Goal: Task Accomplishment & Management: Complete application form

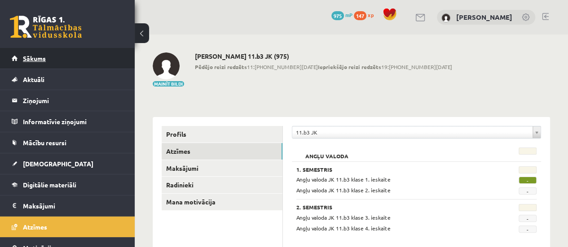
click at [88, 51] on link "Sākums" at bounding box center [68, 58] width 112 height 21
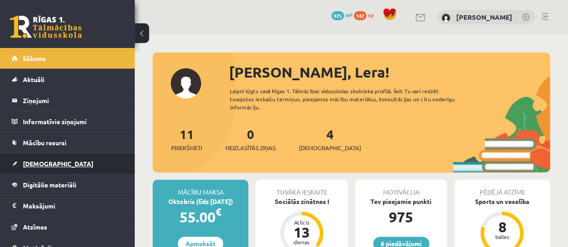
click at [59, 156] on link "[DEMOGRAPHIC_DATA]" at bounding box center [68, 164] width 112 height 21
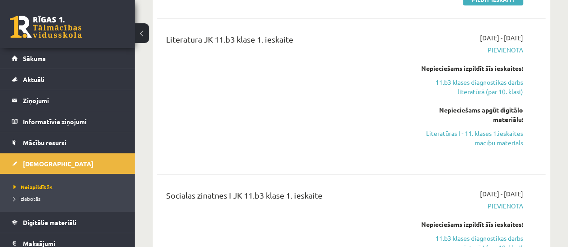
scroll to position [349, 0]
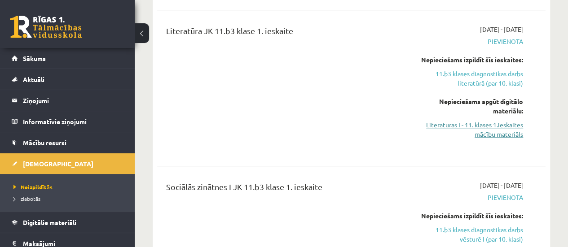
click at [492, 124] on link "Literatūras I - 11. klases 1.ieskaites mācību materiāls" at bounding box center [468, 129] width 110 height 19
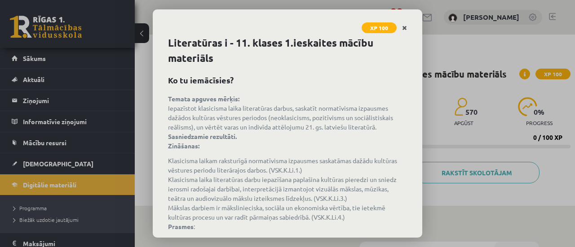
click at [407, 28] on link "Close" at bounding box center [405, 28] width 16 height 18
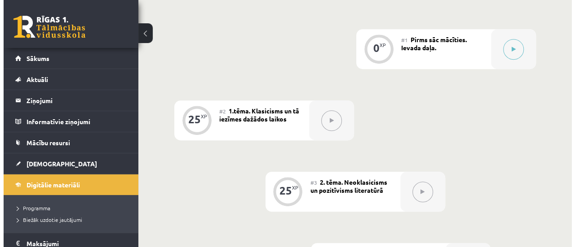
scroll to position [204, 0]
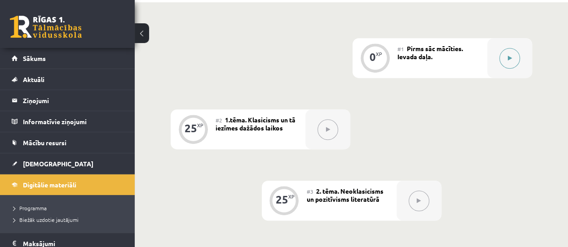
click at [523, 65] on div at bounding box center [509, 58] width 45 height 40
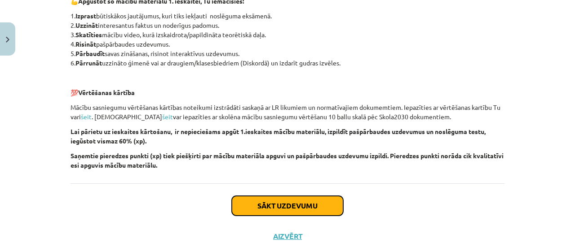
click at [323, 211] on button "Sākt uzdevumu" at bounding box center [287, 206] width 111 height 20
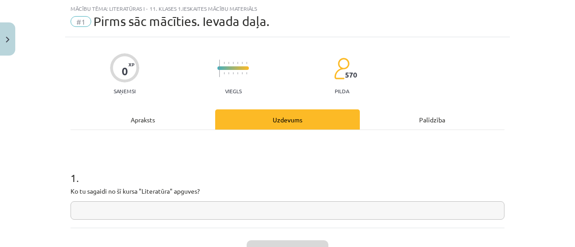
scroll to position [22, 0]
click at [345, 215] on input "text" at bounding box center [288, 211] width 434 height 18
type input "******"
click at [296, 242] on button "Iesniegt" at bounding box center [288, 251] width 82 height 20
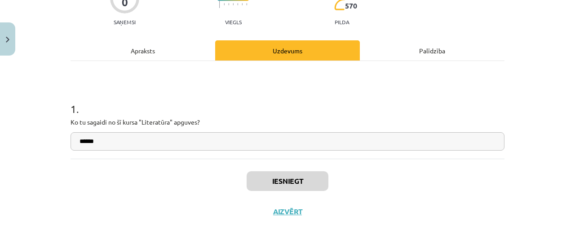
scroll to position [93, 0]
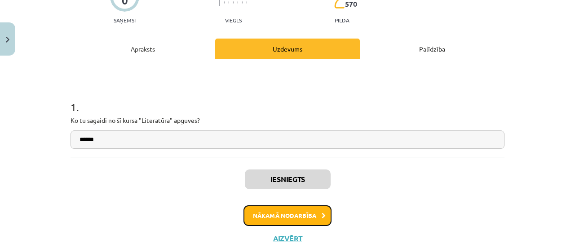
click at [289, 211] on button "Nākamā nodarbība" at bounding box center [287, 216] width 88 height 21
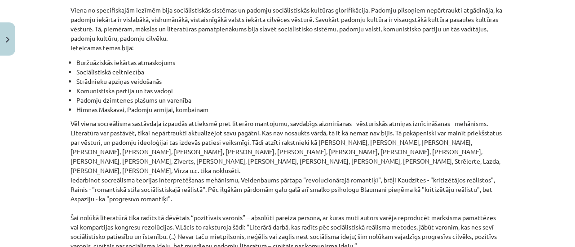
scroll to position [2141, 0]
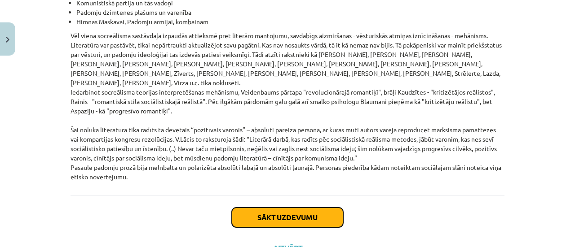
click at [320, 208] on button "Sākt uzdevumu" at bounding box center [287, 218] width 111 height 20
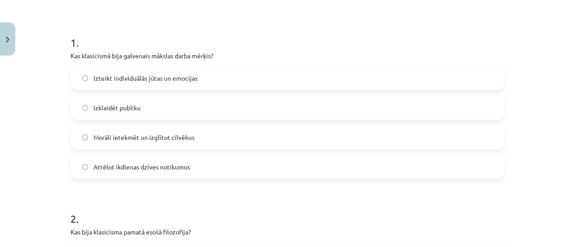
scroll to position [163, 0]
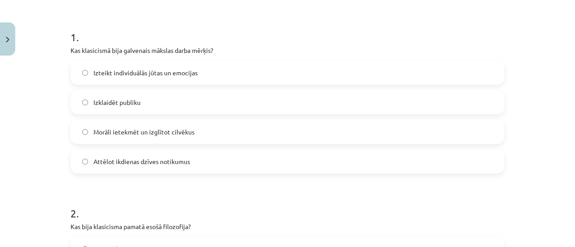
click at [269, 83] on label "Izteikt individuālās jūtas un emocijas" at bounding box center [287, 73] width 432 height 22
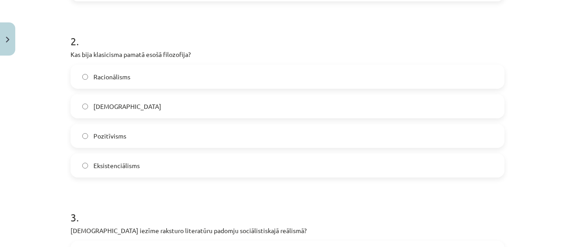
scroll to position [339, 0]
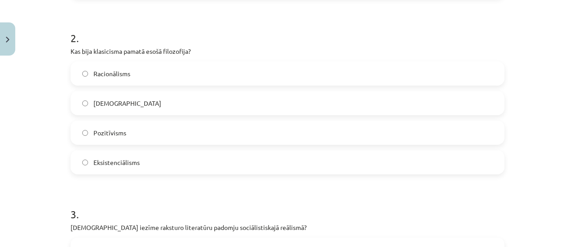
click at [136, 108] on label "[DEMOGRAPHIC_DATA]" at bounding box center [287, 103] width 432 height 22
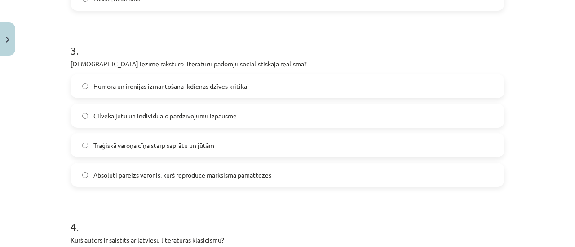
scroll to position [552, 0]
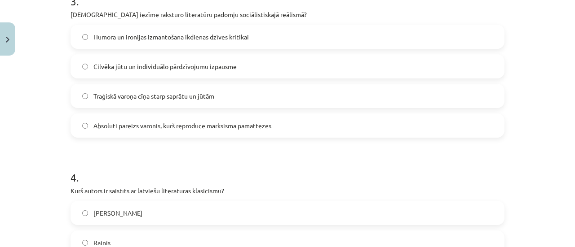
drag, startPoint x: 392, startPoint y: 121, endPoint x: 574, endPoint y: 133, distance: 183.2
click at [574, 133] on div "Mācību tēma: Literatūras i - 11. klases 1.ieskaites mācību materiāls #2 1.tēma.…" at bounding box center [287, 123] width 575 height 247
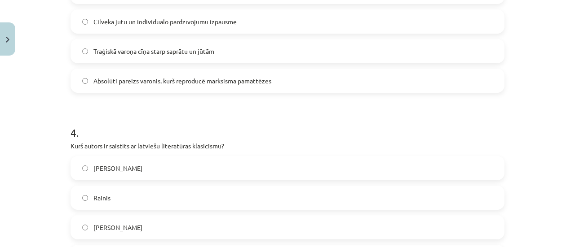
click at [410, 79] on label "Absolūti pareizs varonis, kurš reproducē marksisma pamattēzes" at bounding box center [287, 81] width 432 height 22
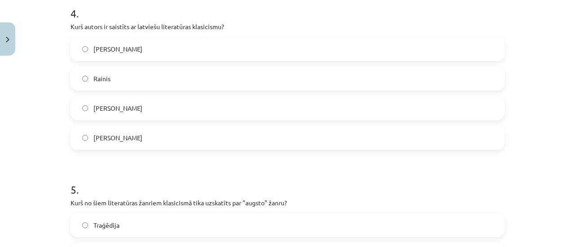
click at [297, 49] on label "[PERSON_NAME]" at bounding box center [287, 49] width 432 height 22
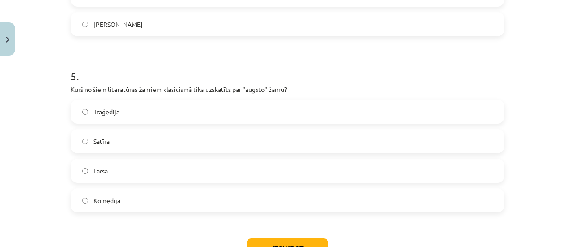
click at [402, 184] on div "Traģēdija Satīra Farsa Komēdija" at bounding box center [288, 156] width 434 height 113
click at [429, 169] on label "Farsa" at bounding box center [287, 171] width 432 height 22
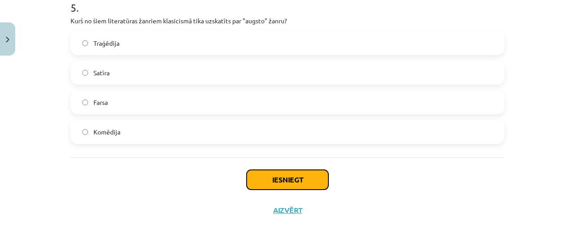
click at [276, 179] on button "Iesniegt" at bounding box center [288, 180] width 82 height 20
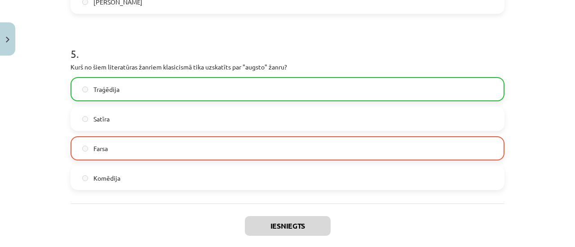
scroll to position [928, 0]
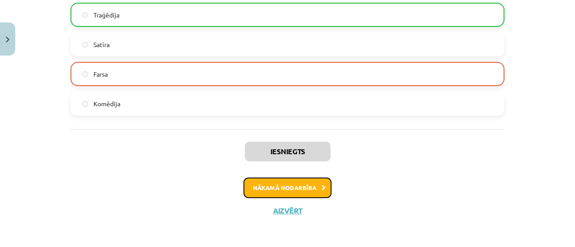
click at [286, 192] on button "Nākamā nodarbība" at bounding box center [287, 188] width 88 height 21
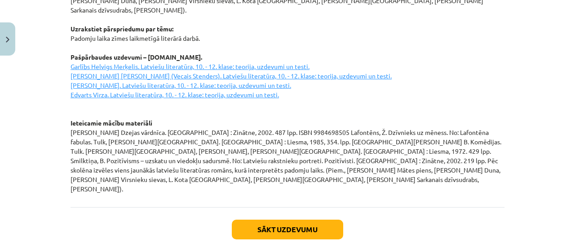
scroll to position [1310, 0]
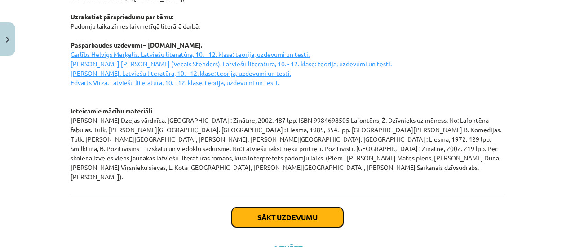
click at [313, 208] on button "Sākt uzdevumu" at bounding box center [287, 218] width 111 height 20
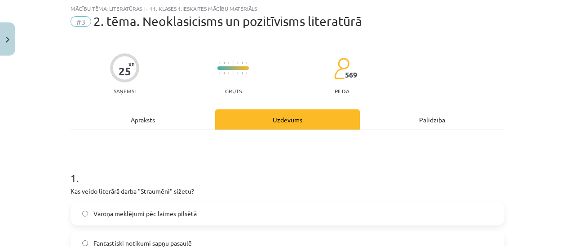
scroll to position [107, 0]
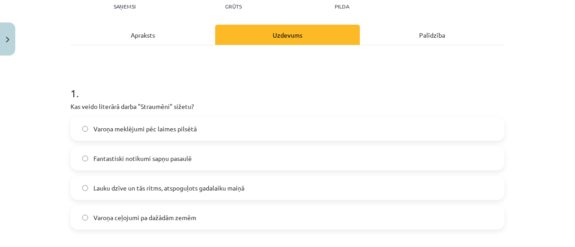
click at [240, 187] on span "Lauku dzīve un tās ritms, atspoguļots gadalaiku maiņā" at bounding box center [168, 188] width 151 height 9
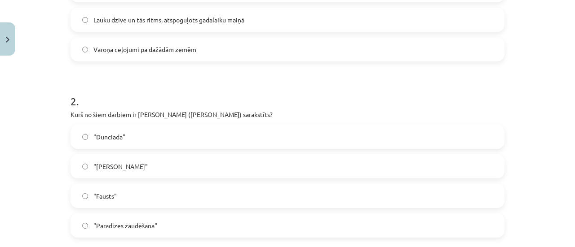
scroll to position [335, 0]
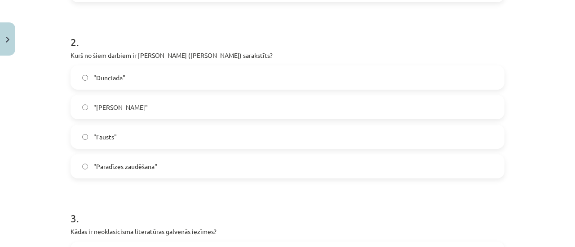
click at [322, 108] on label ""[PERSON_NAME]"" at bounding box center [287, 107] width 432 height 22
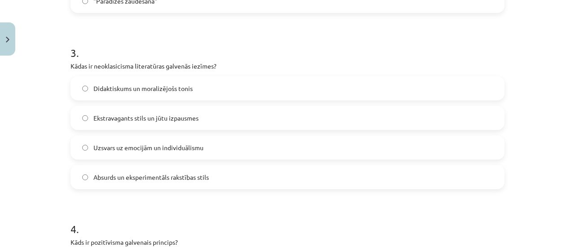
scroll to position [529, 0]
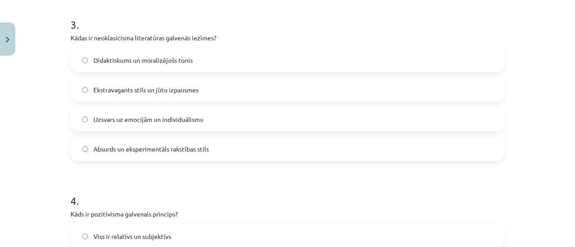
click at [334, 128] on label "Uzsvars uz emocijām un individuālismu" at bounding box center [287, 119] width 432 height 22
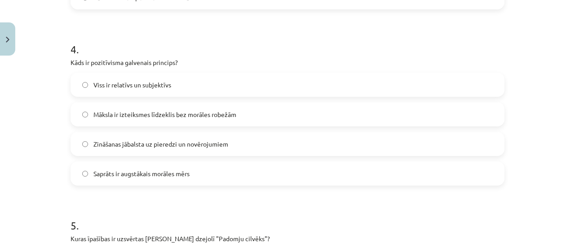
click at [343, 122] on label "Māksla ir izteiksmes līdzeklis bez morāles robežām" at bounding box center [287, 114] width 432 height 22
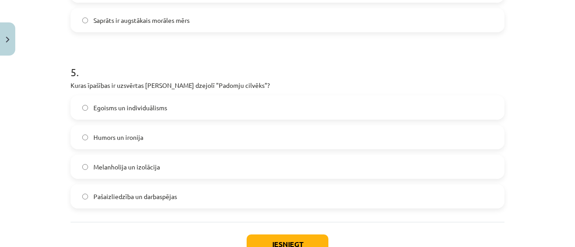
scroll to position [883, 0]
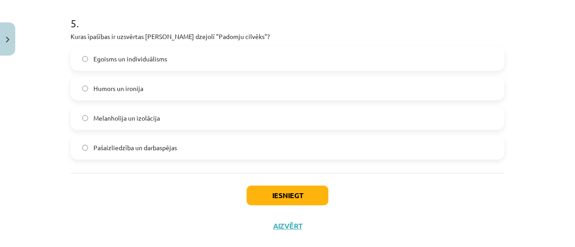
click at [305, 97] on label "Humors un ironija" at bounding box center [287, 88] width 432 height 22
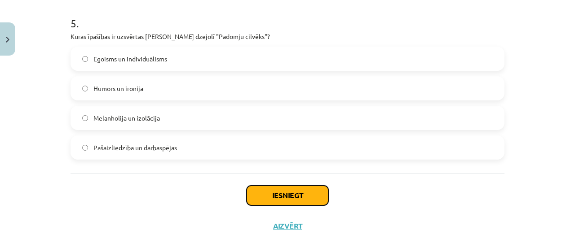
click at [310, 192] on button "Iesniegt" at bounding box center [288, 196] width 82 height 20
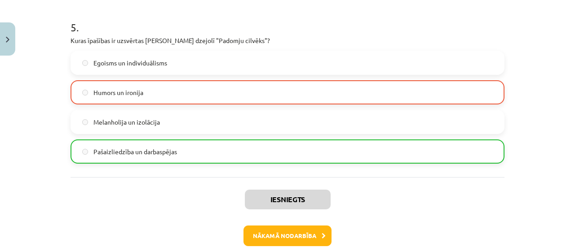
scroll to position [890, 0]
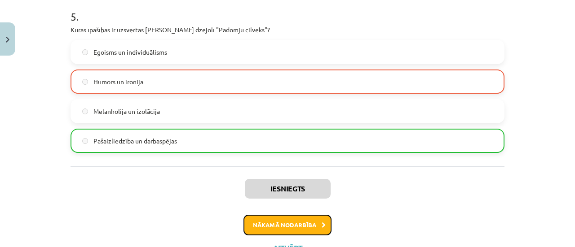
click at [301, 221] on button "Nākamā nodarbība" at bounding box center [287, 225] width 88 height 21
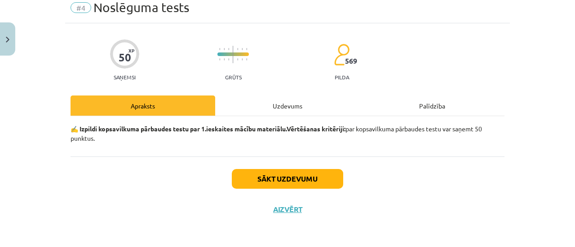
scroll to position [22, 0]
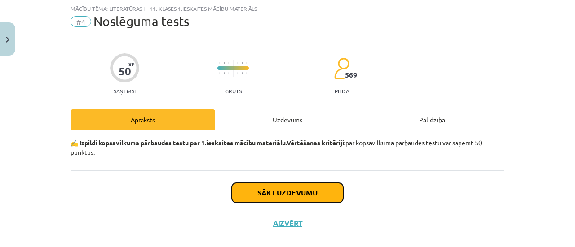
click at [296, 202] on button "Sākt uzdevumu" at bounding box center [287, 193] width 111 height 20
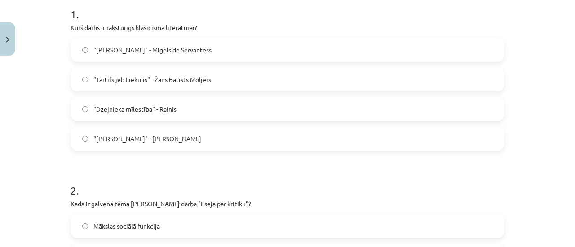
scroll to position [189, 0]
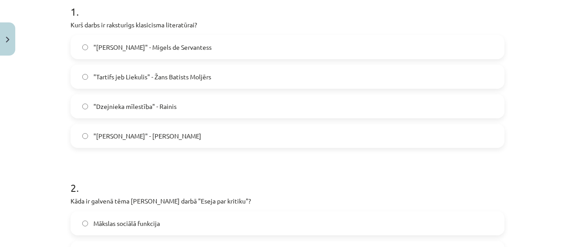
click at [269, 73] on label ""Tartifs jeb Liekulis" - Žans Batists Moljērs" at bounding box center [287, 77] width 432 height 22
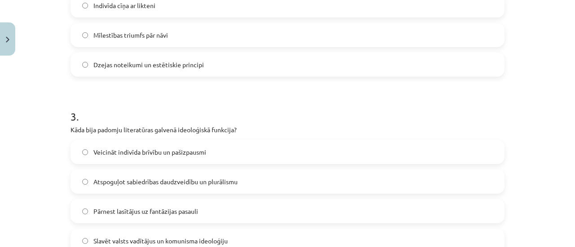
scroll to position [471, 0]
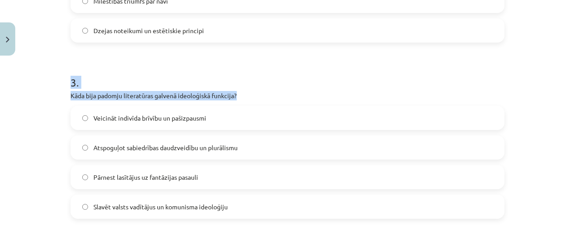
drag, startPoint x: 331, startPoint y: 31, endPoint x: 574, endPoint y: 93, distance: 250.7
click at [574, 93] on div "Mācību tēma: Literatūras i - 11. klases 1.ieskaites mācību materiāls #4 Noslēgu…" at bounding box center [287, 123] width 575 height 247
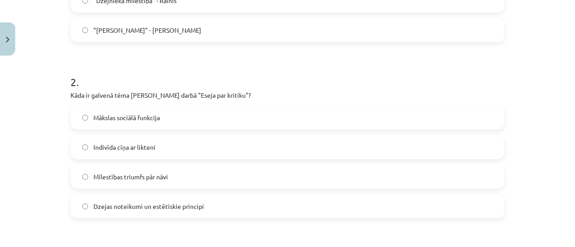
scroll to position [300, 0]
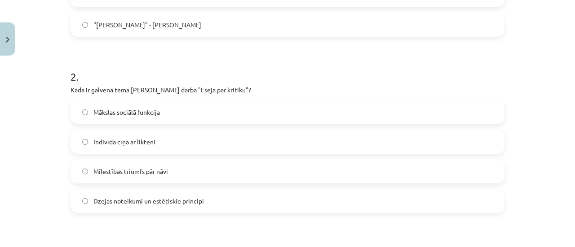
click at [299, 150] on label "Indivīda cīņa ar likteni" at bounding box center [287, 142] width 432 height 22
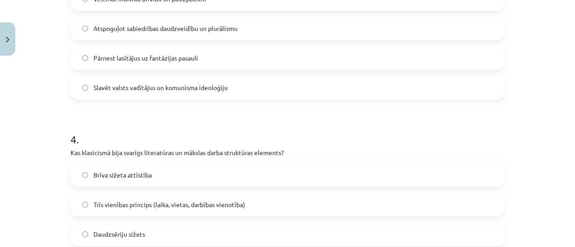
scroll to position [598, 0]
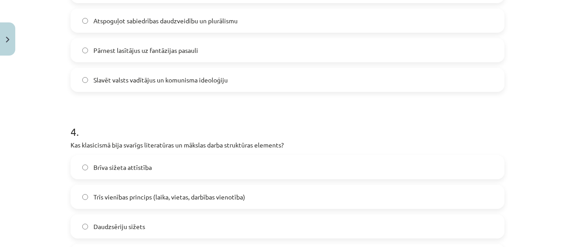
click at [391, 20] on label "Atspoguļot sabiedrības daudzveidību un plurālismu" at bounding box center [287, 20] width 432 height 22
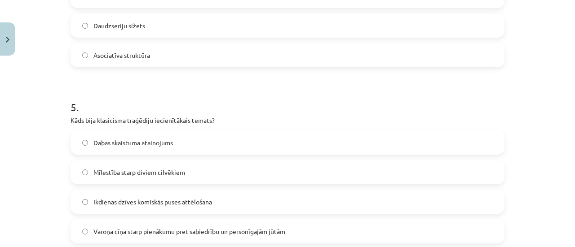
scroll to position [748, 0]
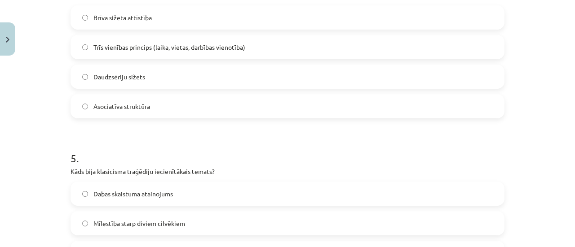
click at [427, 53] on label "Trīs vienības princips (laika, vietas, darbības vienotība)" at bounding box center [287, 47] width 432 height 22
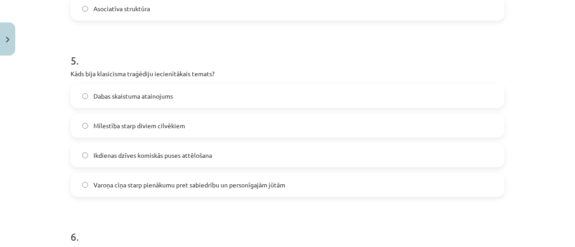
scroll to position [891, 0]
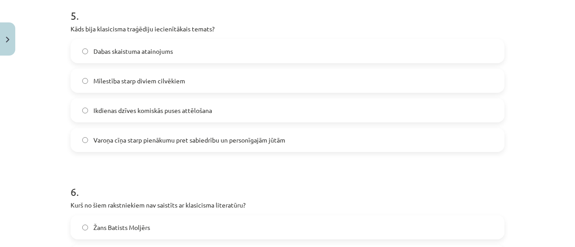
click at [312, 117] on label "Ikdienas dzīves komiskās puses attēlošana" at bounding box center [287, 110] width 432 height 22
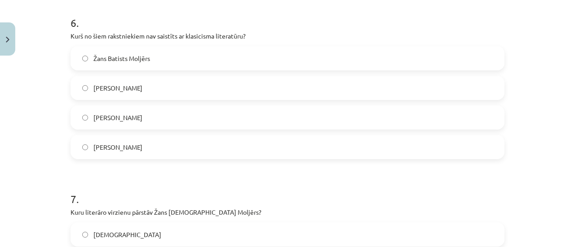
scroll to position [1095, 0]
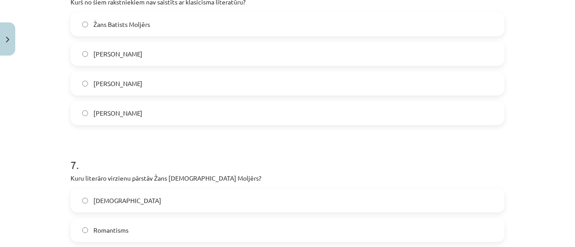
click at [388, 91] on label "[PERSON_NAME]" at bounding box center [287, 83] width 432 height 22
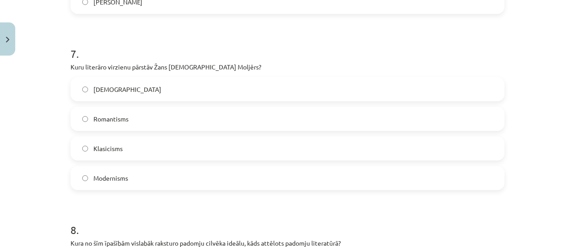
scroll to position [1230, 0]
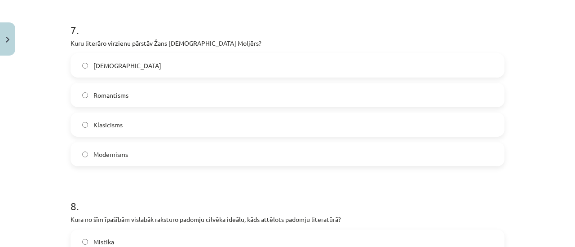
click at [383, 118] on label "Klasicisms" at bounding box center [287, 125] width 432 height 22
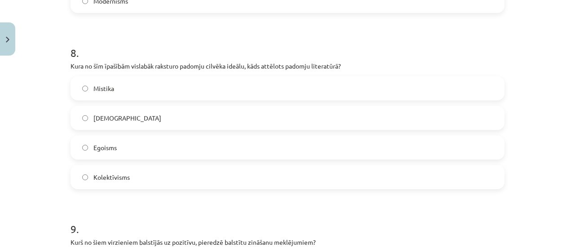
scroll to position [1388, 0]
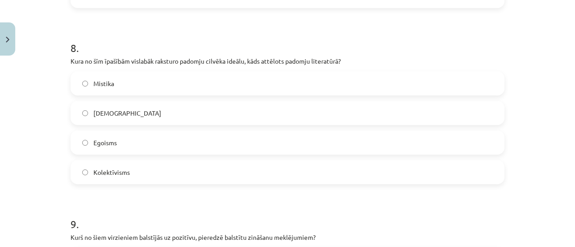
click at [387, 115] on label "[DEMOGRAPHIC_DATA]" at bounding box center [287, 113] width 432 height 22
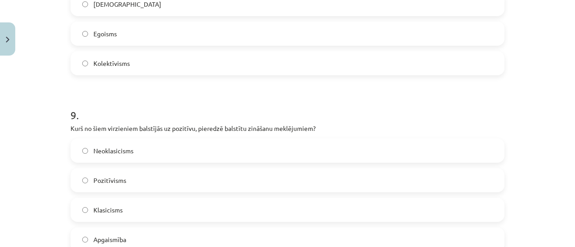
scroll to position [1537, 0]
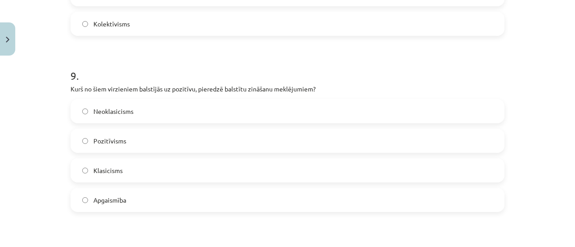
click at [392, 135] on label "Pozitīvisms" at bounding box center [287, 141] width 432 height 22
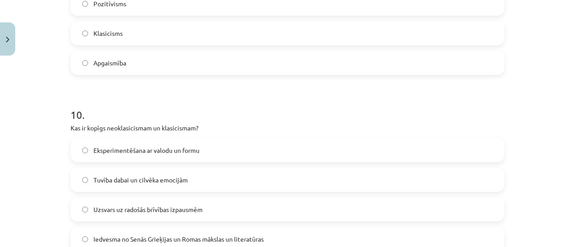
scroll to position [1685, 0]
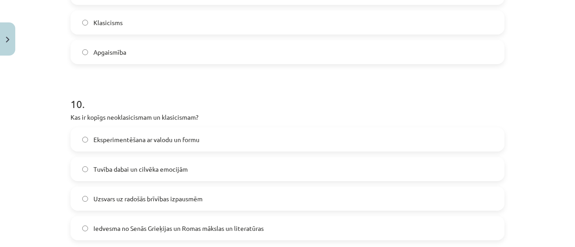
click at [414, 165] on label "Tuvība dabai un cilvēka emocijām" at bounding box center [287, 169] width 432 height 22
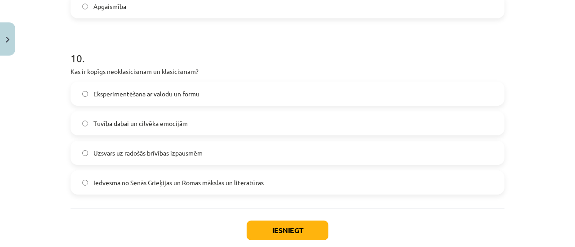
scroll to position [1739, 0]
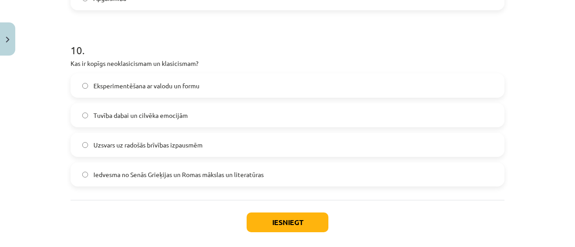
click at [402, 172] on label "Iedvesma no Senās Grieķijas un Romas mākslas un literatūras" at bounding box center [287, 174] width 432 height 22
click at [279, 214] on button "Iesniegt" at bounding box center [288, 223] width 82 height 20
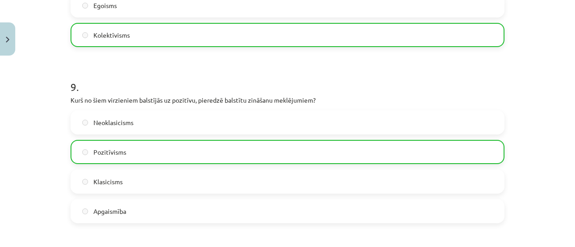
scroll to position [1810, 0]
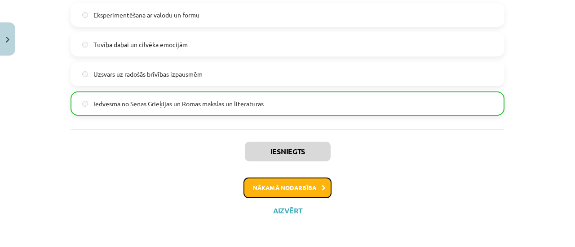
click at [298, 190] on button "Nākamā nodarbība" at bounding box center [287, 188] width 88 height 21
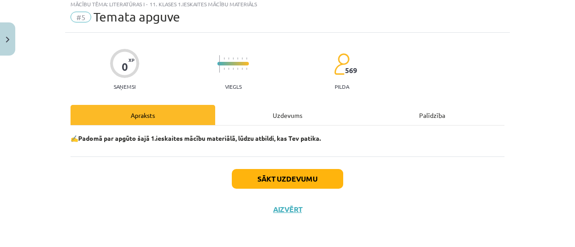
scroll to position [22, 0]
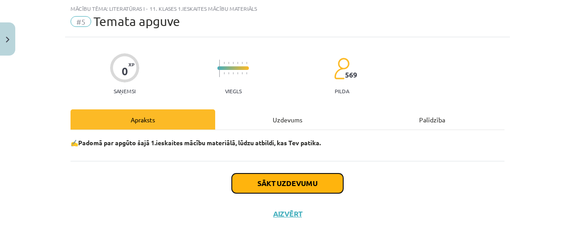
click at [322, 181] on button "Sākt uzdevumu" at bounding box center [287, 184] width 111 height 20
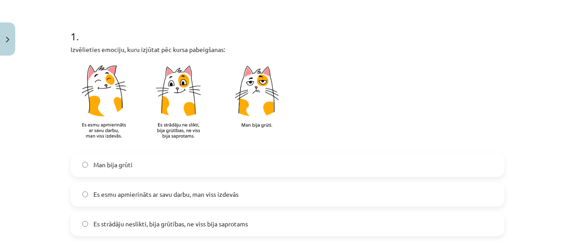
scroll to position [169, 0]
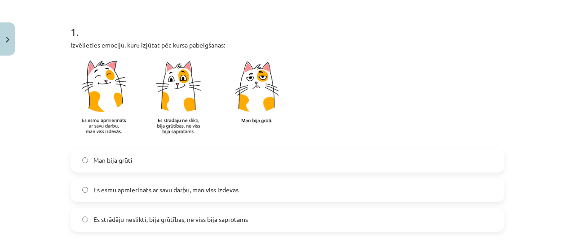
click at [298, 170] on label "Man bija grūti" at bounding box center [287, 161] width 432 height 22
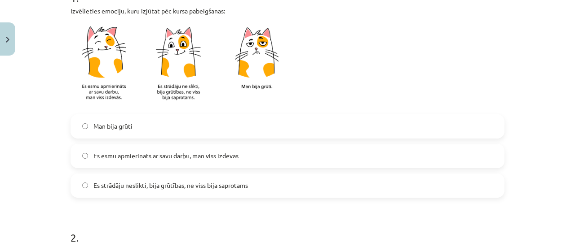
scroll to position [206, 0]
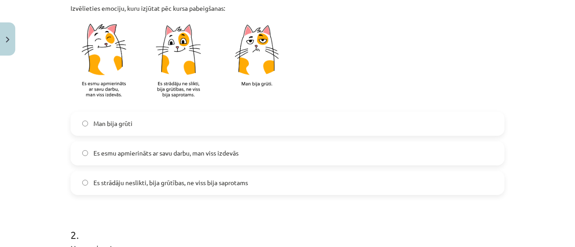
click at [278, 148] on label "Es esmu apmierināts ar savu darbu, man viss izdevās" at bounding box center [287, 153] width 432 height 22
click at [327, 186] on label "Es strādāju neslikti, bija grūtības, ne viss bija saprotams" at bounding box center [287, 183] width 432 height 22
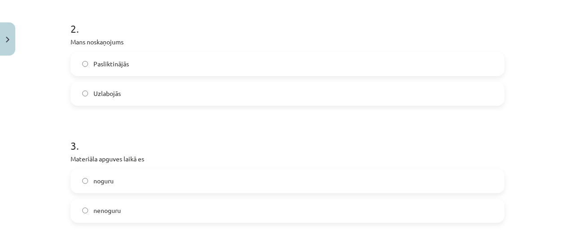
scroll to position [411, 0]
click at [340, 75] on label "Pasliktinājās" at bounding box center [287, 65] width 432 height 22
click at [331, 98] on label "Uzlabojās" at bounding box center [287, 95] width 432 height 22
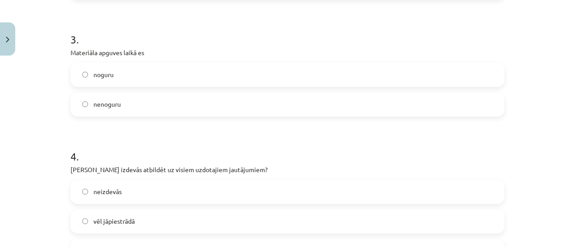
scroll to position [526, 0]
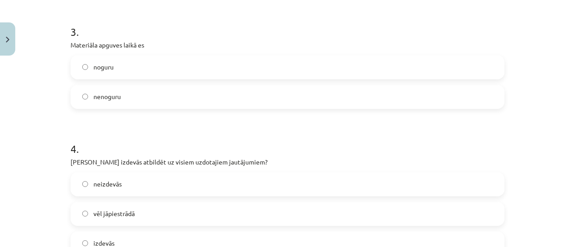
click at [290, 74] on label "noguru" at bounding box center [287, 67] width 432 height 22
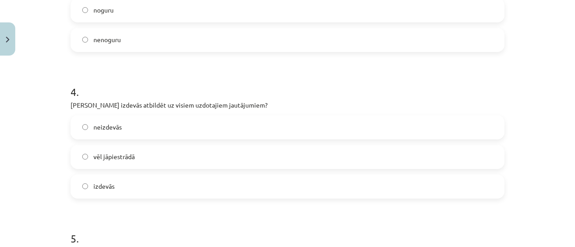
scroll to position [601, 0]
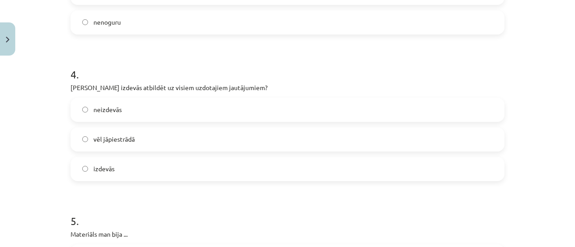
drag, startPoint x: 235, startPoint y: 138, endPoint x: 574, endPoint y: 145, distance: 339.2
click at [574, 145] on div "Mācību tēma: Literatūras i - 11. klases 1.ieskaites mācību materiāls #5 Temata …" at bounding box center [287, 123] width 575 height 247
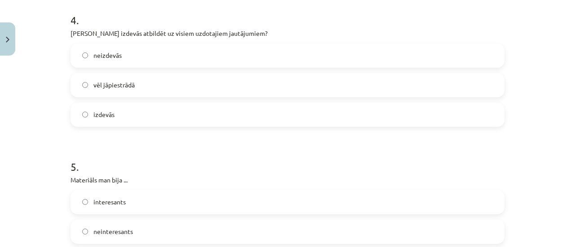
click at [390, 86] on label "vēl jāpiestrādā" at bounding box center [287, 85] width 432 height 22
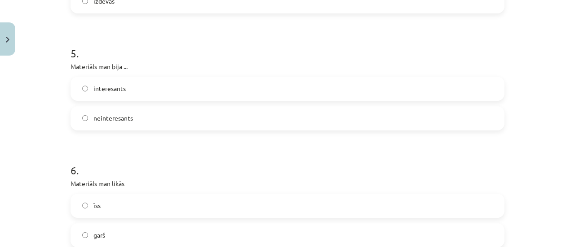
scroll to position [772, 0]
click at [297, 90] on label "interesants" at bounding box center [287, 86] width 432 height 22
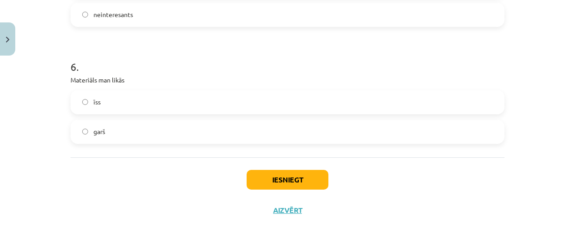
click at [331, 108] on label "īss" at bounding box center [287, 102] width 432 height 22
click at [289, 178] on button "Iesniegt" at bounding box center [288, 180] width 82 height 20
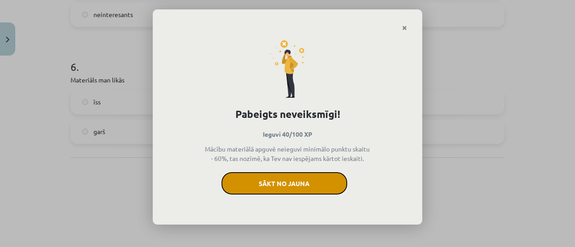
click at [311, 184] on button "Sākt no jauna" at bounding box center [284, 183] width 126 height 22
click at [293, 193] on button "Sākt no jauna" at bounding box center [284, 183] width 126 height 22
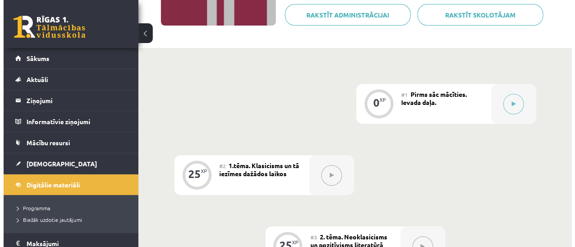
scroll to position [157, 0]
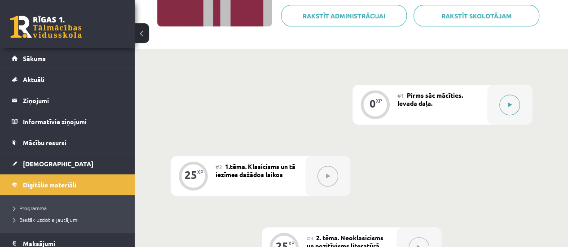
click at [503, 120] on div at bounding box center [509, 105] width 45 height 40
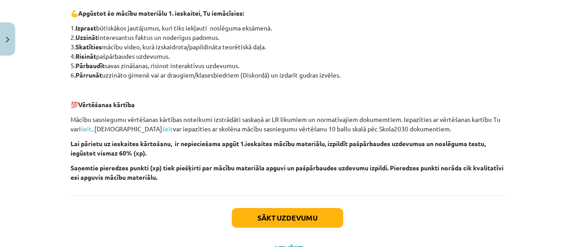
scroll to position [691, 0]
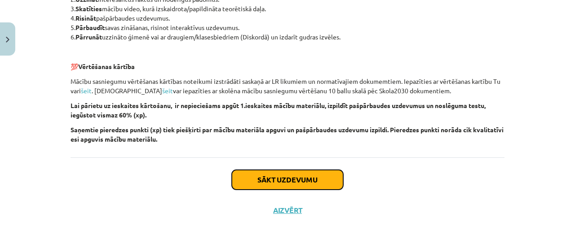
click at [330, 175] on button "Sākt uzdevumu" at bounding box center [287, 180] width 111 height 20
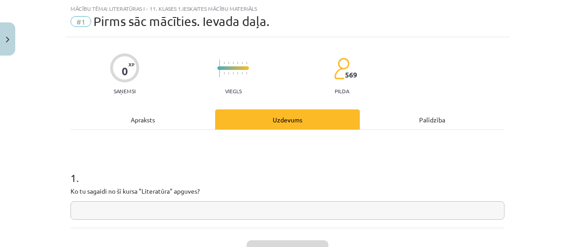
scroll to position [22, 0]
click at [358, 212] on input "text" at bounding box center [288, 211] width 434 height 18
type input "******"
click at [314, 241] on button "Iesniegt" at bounding box center [288, 251] width 82 height 20
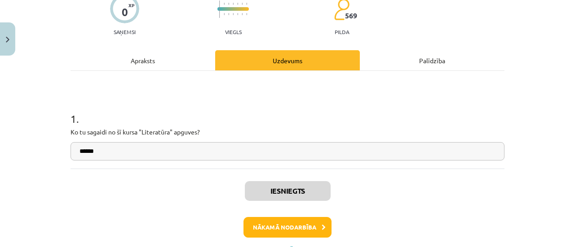
scroll to position [84, 0]
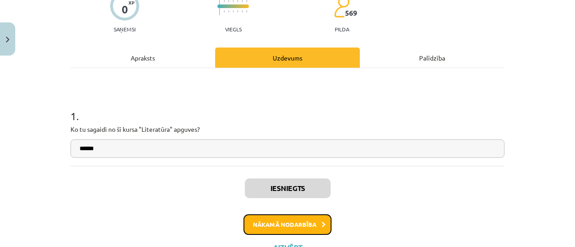
click at [310, 230] on button "Nākamā nodarbība" at bounding box center [287, 225] width 88 height 21
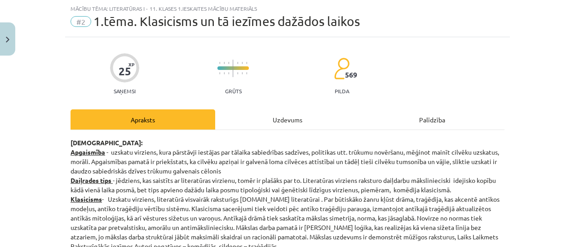
scroll to position [2141, 0]
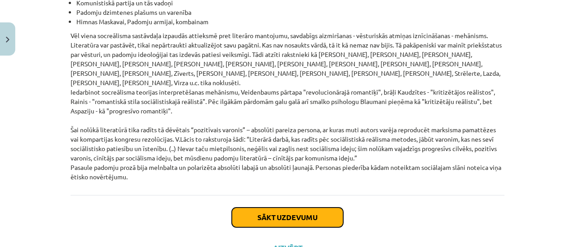
click at [314, 208] on button "Sākt uzdevumu" at bounding box center [287, 218] width 111 height 20
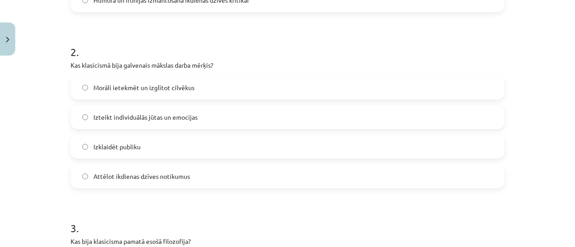
scroll to position [325, 0]
click at [141, 95] on label "Morāli ietekmēt un izglītot cilvēkus" at bounding box center [287, 87] width 432 height 22
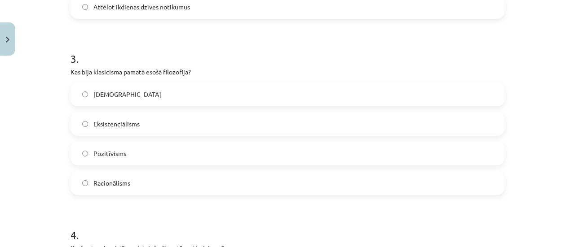
scroll to position [498, 0]
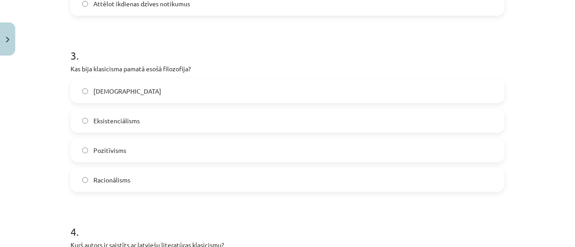
click at [158, 98] on label "[DEMOGRAPHIC_DATA]" at bounding box center [287, 91] width 432 height 22
click at [155, 149] on label "Pozitīvisms" at bounding box center [287, 150] width 432 height 22
click at [161, 184] on label "Racionālisms" at bounding box center [287, 180] width 432 height 22
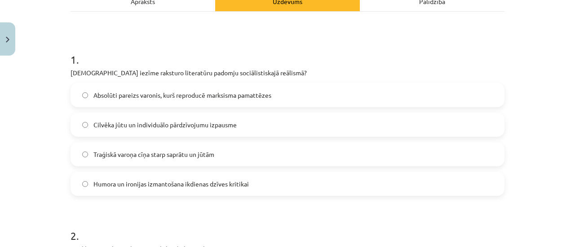
scroll to position [143, 0]
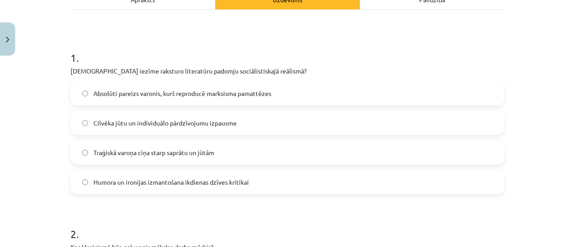
click at [242, 85] on label "Absolūti pareizs varonis, kurš reproducē marksisma pamattēzes" at bounding box center [287, 93] width 432 height 22
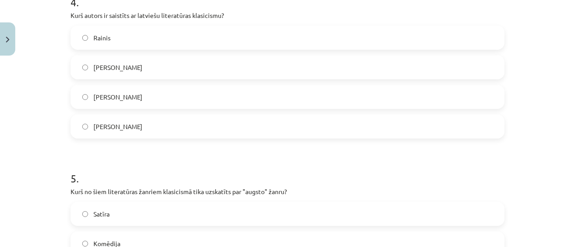
scroll to position [727, 0]
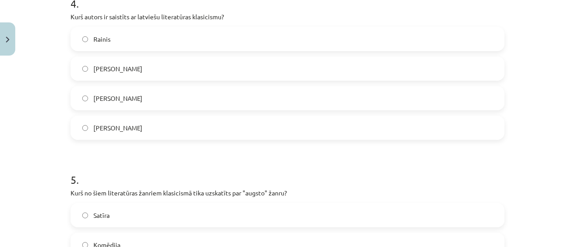
click at [229, 97] on label "[PERSON_NAME]" at bounding box center [287, 98] width 432 height 22
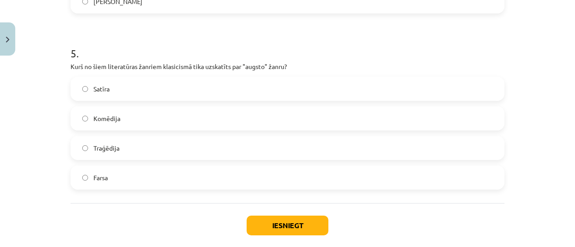
scroll to position [857, 0]
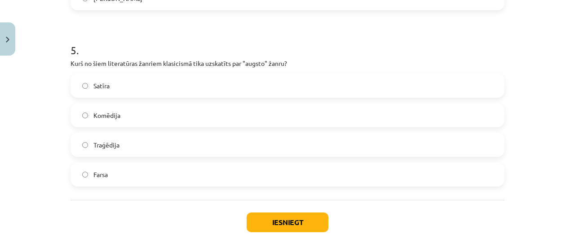
click at [181, 166] on label "Farsa" at bounding box center [287, 174] width 432 height 22
click at [306, 223] on button "Iesniegt" at bounding box center [288, 223] width 82 height 20
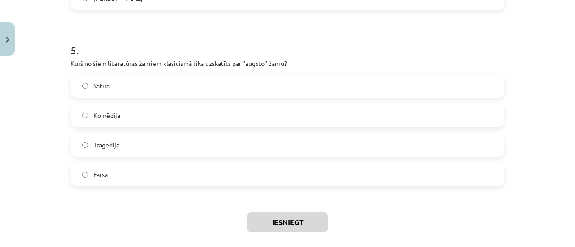
scroll to position [899, 0]
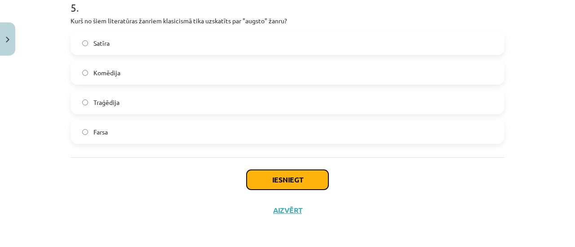
click at [270, 186] on button "Iesniegt" at bounding box center [288, 180] width 82 height 20
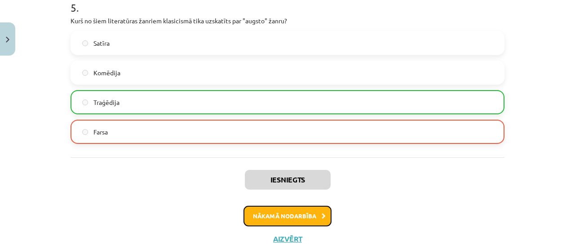
click at [297, 211] on button "Nākamā nodarbība" at bounding box center [287, 216] width 88 height 21
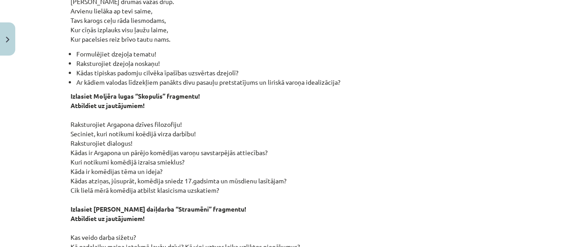
scroll to position [1310, 0]
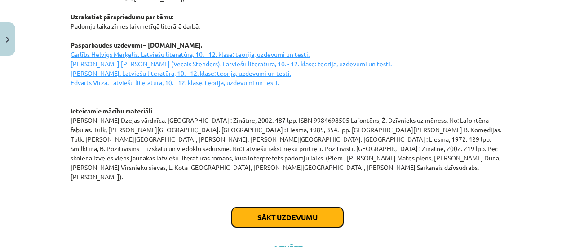
click at [331, 208] on button "Sākt uzdevumu" at bounding box center [287, 218] width 111 height 20
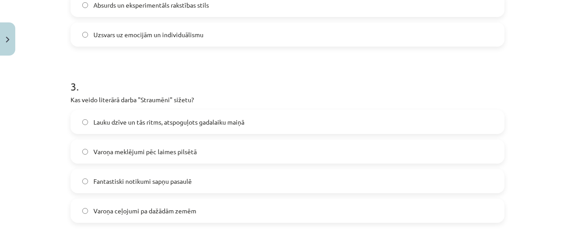
scroll to position [480, 0]
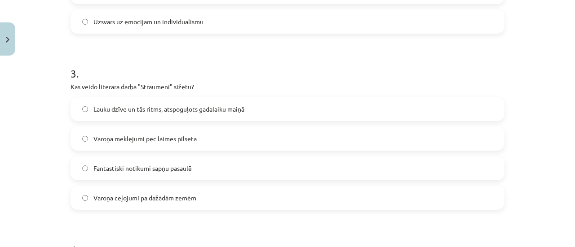
click at [213, 114] on label "Lauku dzīve un tās ritms, atspoguļots gadalaiku maiņā" at bounding box center [287, 109] width 432 height 22
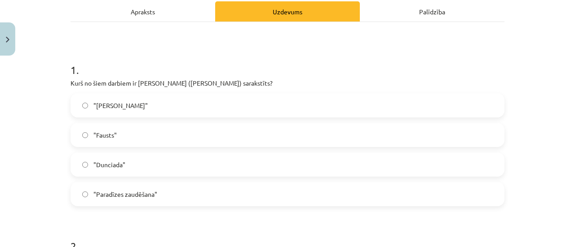
scroll to position [132, 0]
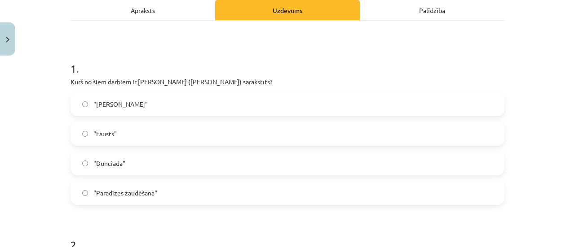
click at [180, 108] on label ""[PERSON_NAME]"" at bounding box center [287, 104] width 432 height 22
click at [209, 162] on label ""Dunciada"" at bounding box center [287, 163] width 432 height 22
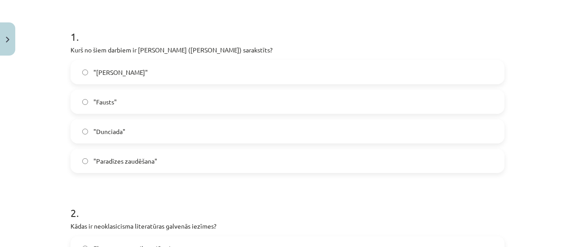
click at [428, 69] on label ""[PERSON_NAME]"" at bounding box center [287, 72] width 432 height 22
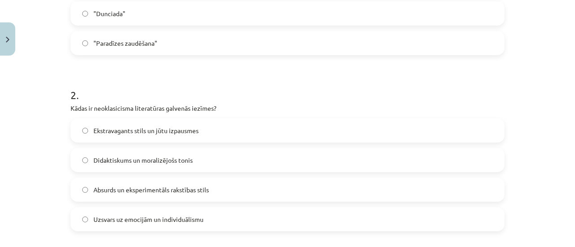
scroll to position [294, 0]
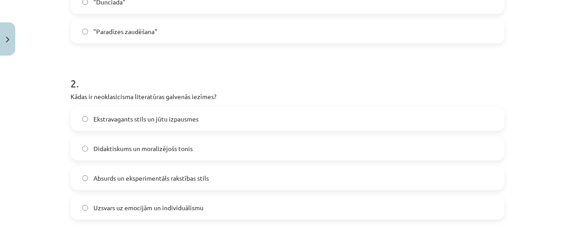
click at [254, 150] on label "Didaktiskums un moralizējošs tonis" at bounding box center [287, 148] width 432 height 22
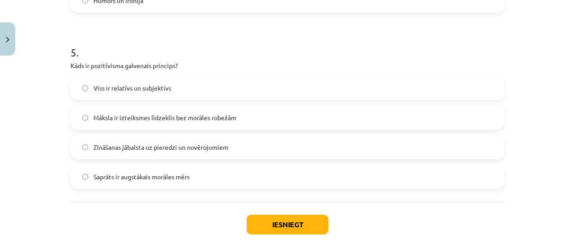
scroll to position [861, 0]
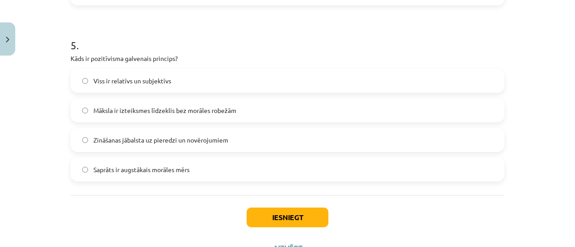
click at [191, 136] on span "Zināšanas jābalsta uz pieredzi un novērojumiem" at bounding box center [160, 140] width 135 height 9
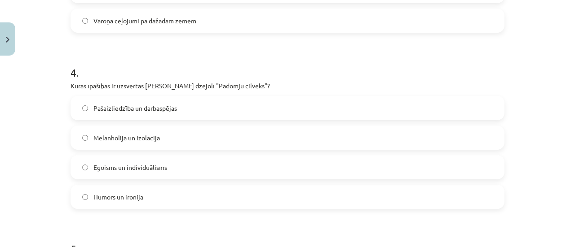
scroll to position [661, 0]
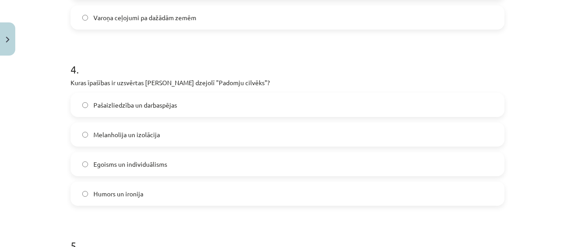
click at [213, 102] on label "Pašaizliedzība un darbaspējas" at bounding box center [287, 105] width 432 height 22
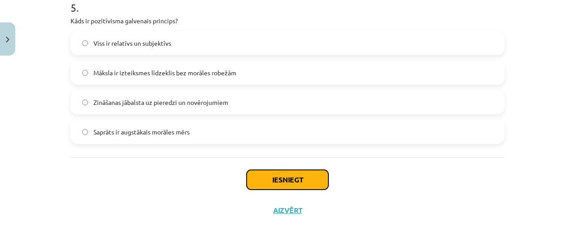
click at [278, 179] on button "Iesniegt" at bounding box center [288, 180] width 82 height 20
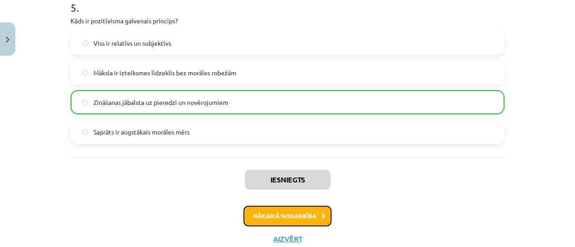
click at [322, 214] on icon at bounding box center [324, 217] width 4 height 6
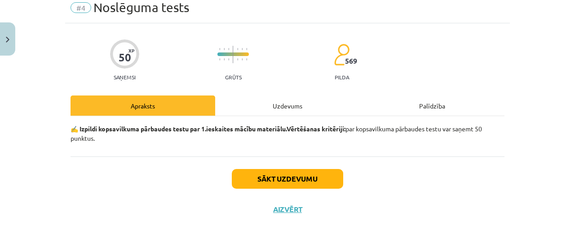
scroll to position [22, 0]
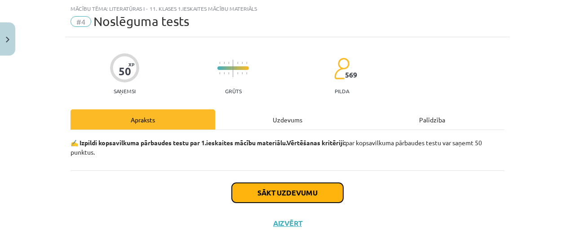
click at [294, 196] on button "Sākt uzdevumu" at bounding box center [287, 193] width 111 height 20
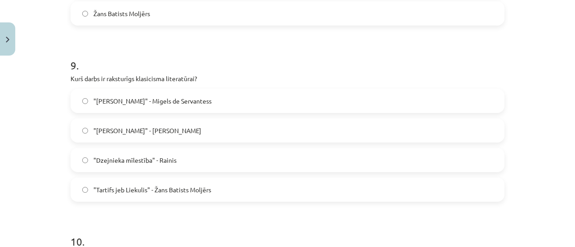
scroll to position [1566, 0]
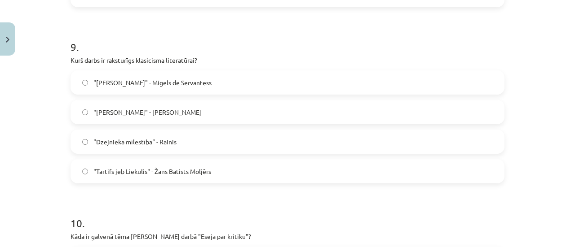
click at [261, 176] on label ""Tartifs jeb Liekulis" - Žans Batists Moljērs" at bounding box center [287, 171] width 432 height 22
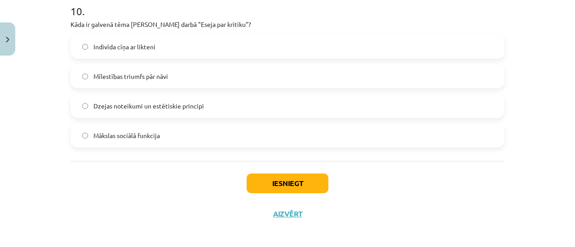
scroll to position [1782, 0]
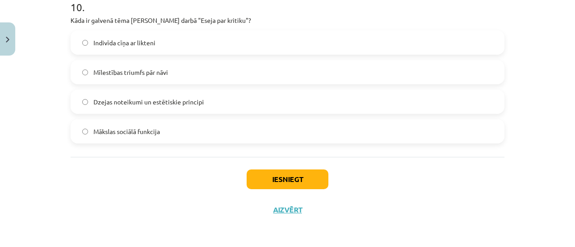
click at [216, 106] on label "Dzejas noteikumi un estētiskie principi" at bounding box center [287, 102] width 432 height 22
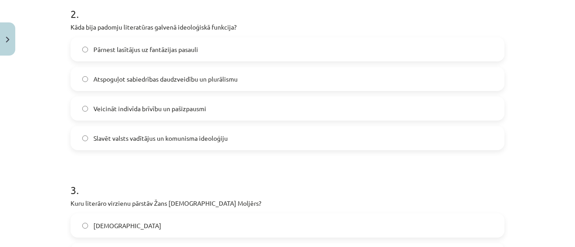
scroll to position [356, 0]
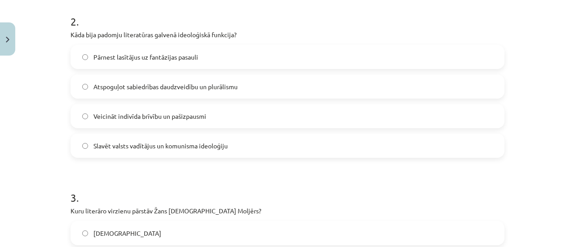
click at [225, 144] on label "Slavēt valsts vadītājus un komunisma ideoloģiju" at bounding box center [287, 146] width 432 height 22
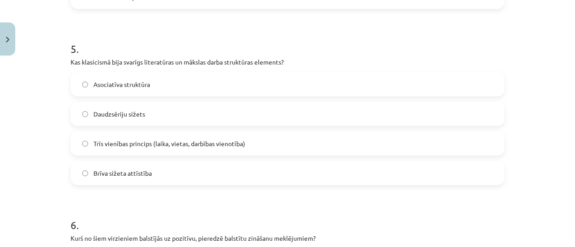
scroll to position [840, 0]
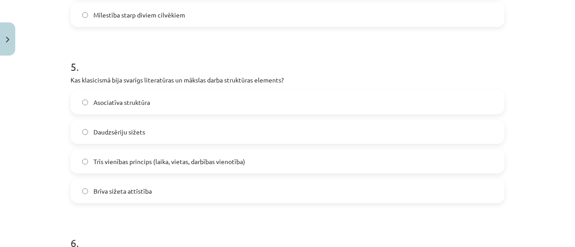
click at [327, 163] on label "Trīs vienības princips (laika, vietas, darbības vienotība)" at bounding box center [287, 161] width 432 height 22
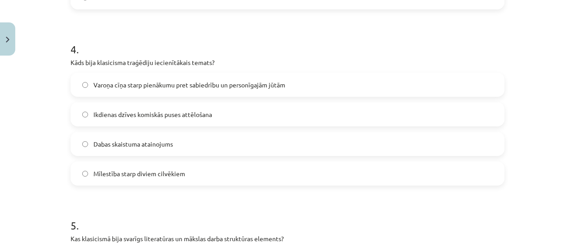
scroll to position [686, 0]
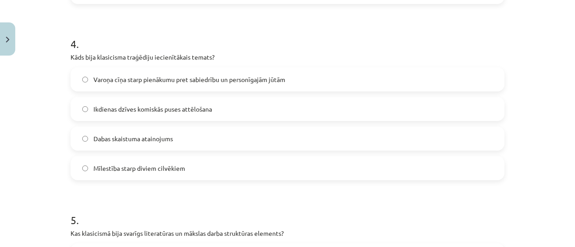
click at [217, 114] on label "Ikdienas dzīves komiskās puses attēlošana" at bounding box center [287, 109] width 432 height 22
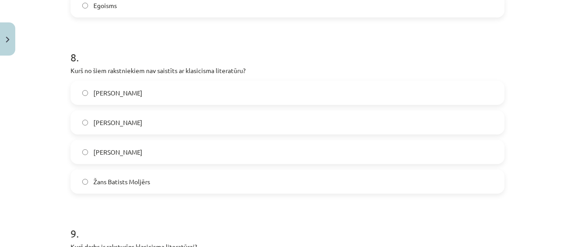
scroll to position [1382, 0]
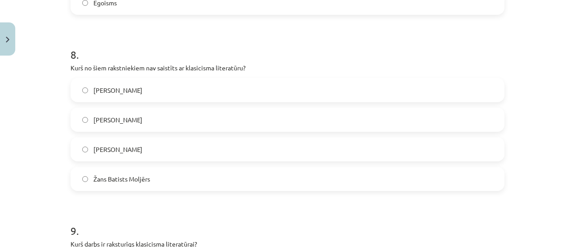
click at [169, 159] on label "[PERSON_NAME]" at bounding box center [287, 149] width 432 height 22
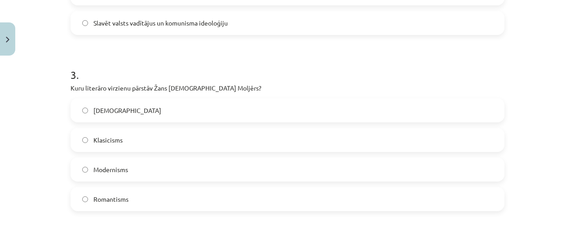
scroll to position [518, 0]
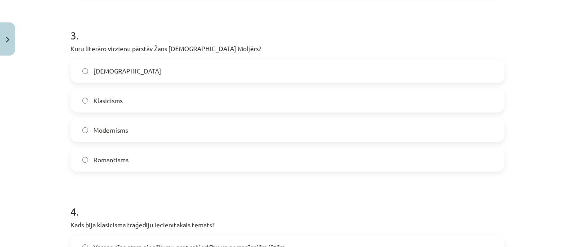
click at [202, 93] on label "Klasicisms" at bounding box center [287, 100] width 432 height 22
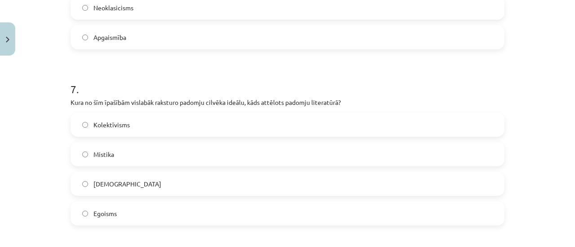
scroll to position [1186, 0]
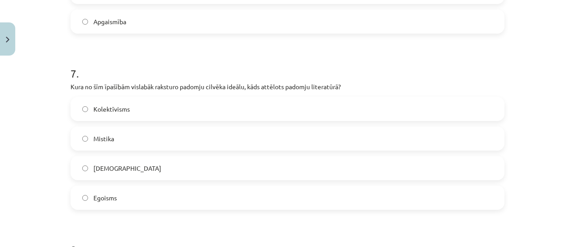
click at [251, 105] on label "Kolektīvisms" at bounding box center [287, 109] width 432 height 22
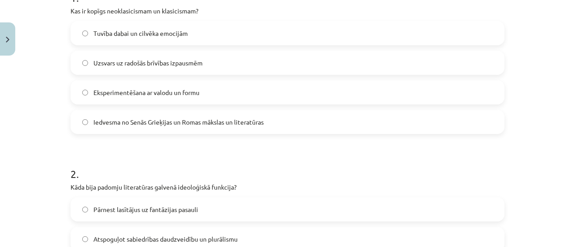
scroll to position [188, 0]
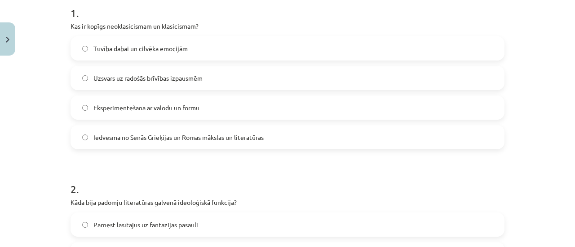
click at [192, 134] on span "Iedvesma no Senās Grieķijas un Romas mākslas un literatūras" at bounding box center [178, 137] width 170 height 9
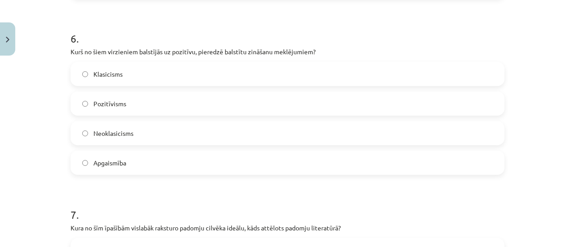
scroll to position [1042, 0]
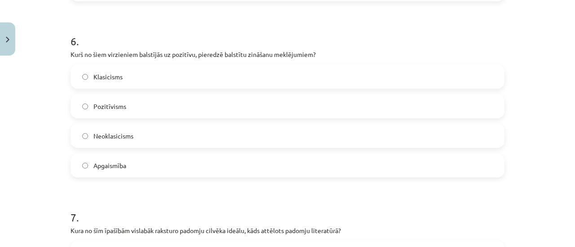
click at [157, 138] on label "Neoklasicisms" at bounding box center [287, 136] width 432 height 22
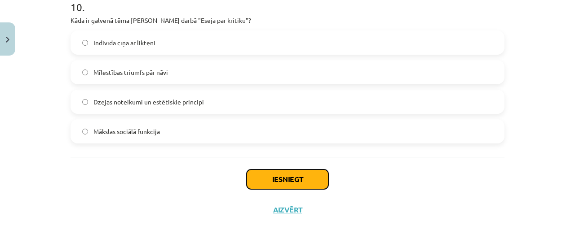
click at [268, 173] on button "Iesniegt" at bounding box center [288, 180] width 82 height 20
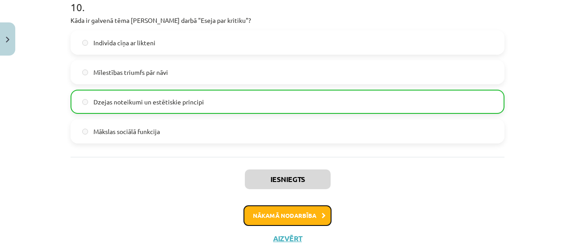
click at [303, 218] on button "Nākamā nodarbība" at bounding box center [287, 216] width 88 height 21
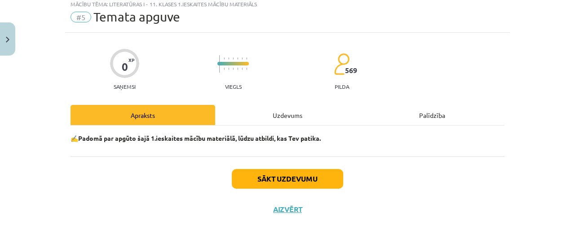
scroll to position [22, 0]
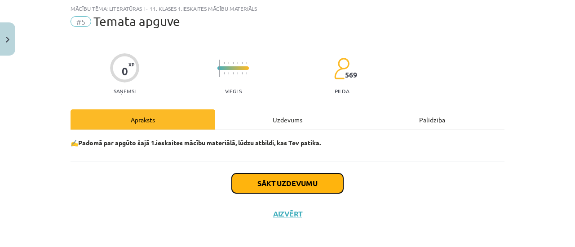
click at [298, 193] on button "Sākt uzdevumu" at bounding box center [287, 184] width 111 height 20
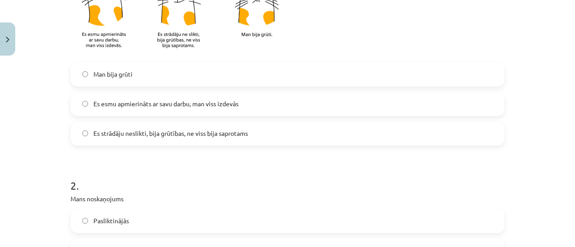
scroll to position [256, 0]
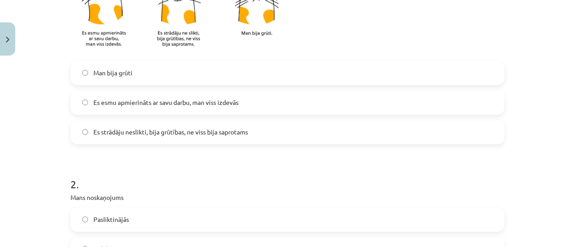
click at [317, 103] on label "Es esmu apmierināts ar savu darbu, man viss izdevās" at bounding box center [287, 103] width 432 height 22
click at [405, 143] on div "Es strādāju neslikti, bija grūtības, ne viss bija saprotams" at bounding box center [288, 132] width 434 height 24
click at [423, 115] on div "Man bija grūti Es esmu apmierināts ar savu darbu, man viss izdevās Es strādāju …" at bounding box center [288, 103] width 434 height 84
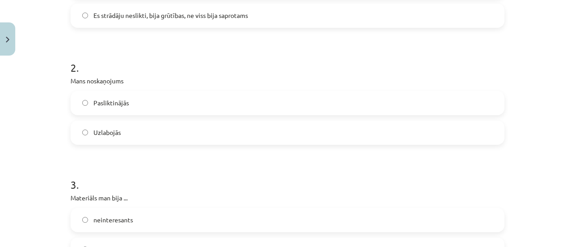
scroll to position [382, 0]
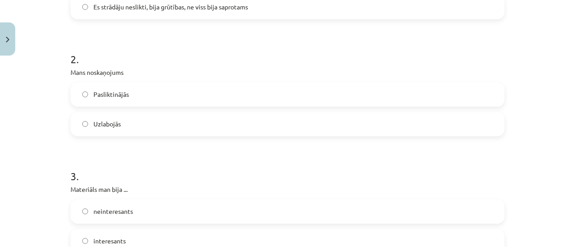
click at [212, 115] on label "Uzlabojās" at bounding box center [287, 124] width 432 height 22
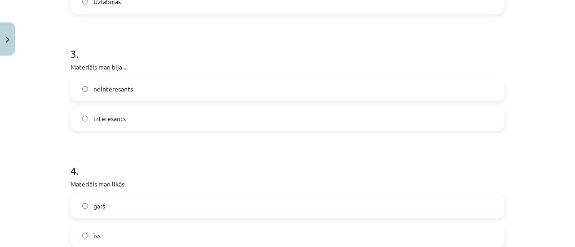
scroll to position [515, 0]
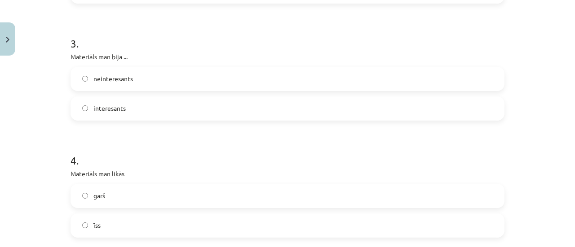
click at [255, 103] on label "interesants" at bounding box center [287, 108] width 432 height 22
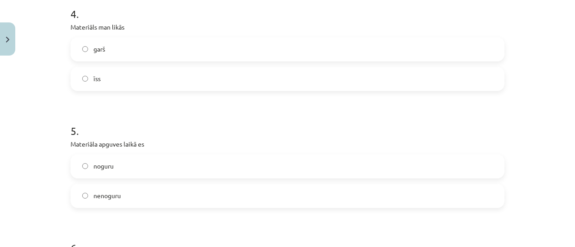
scroll to position [665, 0]
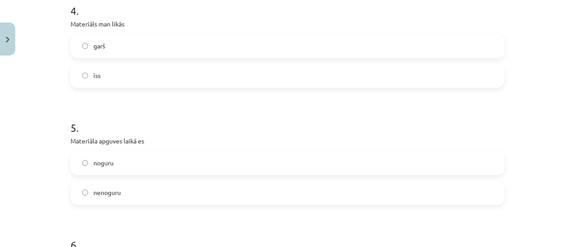
click at [123, 78] on label "īss" at bounding box center [287, 76] width 432 height 22
click at [426, 40] on label "garš" at bounding box center [287, 46] width 432 height 22
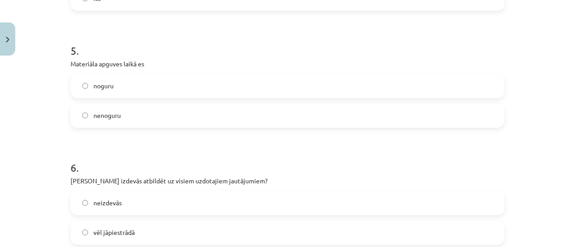
scroll to position [764, 0]
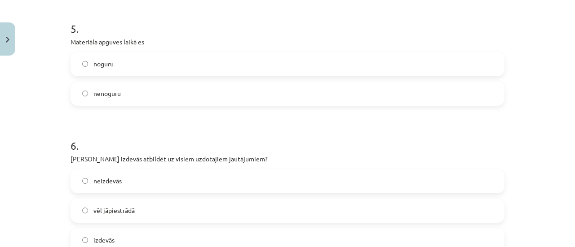
click at [292, 91] on label "nenoguru" at bounding box center [287, 94] width 432 height 22
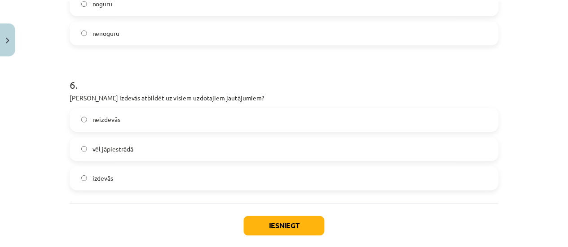
scroll to position [847, 0]
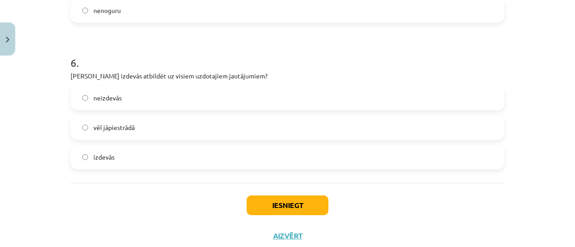
click at [164, 132] on label "vēl jāpiestrādā" at bounding box center [287, 128] width 432 height 22
click at [293, 209] on button "Iesniegt" at bounding box center [288, 206] width 82 height 20
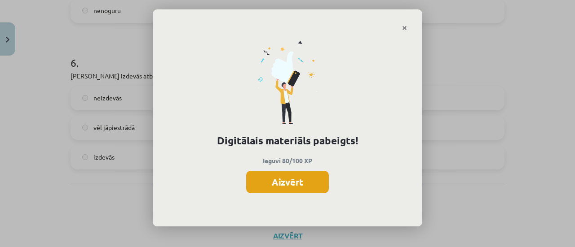
click at [282, 186] on button "Aizvērt" at bounding box center [287, 182] width 83 height 22
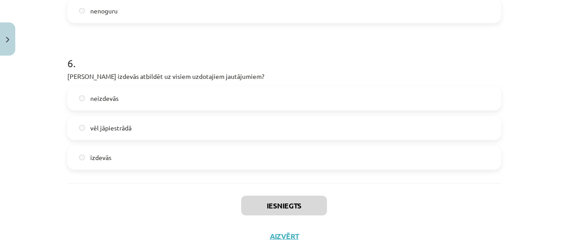
scroll to position [227, 0]
click at [274, 239] on button "Aizvērt" at bounding box center [284, 236] width 34 height 9
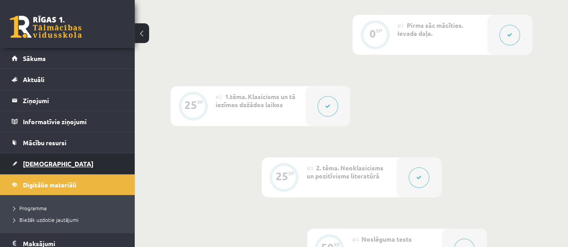
click at [72, 157] on link "[DEMOGRAPHIC_DATA]" at bounding box center [68, 164] width 112 height 21
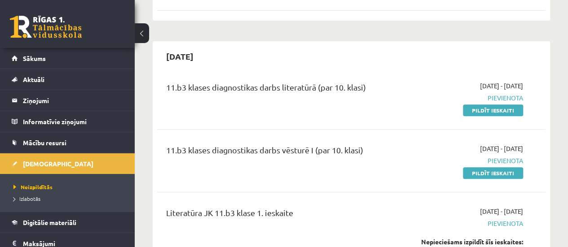
scroll to position [106, 0]
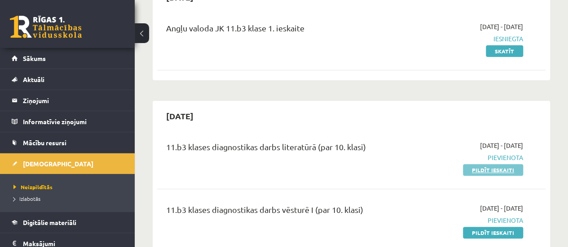
click at [473, 168] on link "Pildīt ieskaiti" at bounding box center [493, 170] width 60 height 12
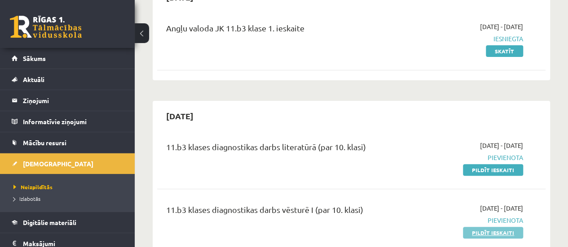
click at [504, 234] on link "Pildīt ieskaiti" at bounding box center [493, 233] width 60 height 12
